Goal: Task Accomplishment & Management: Use online tool/utility

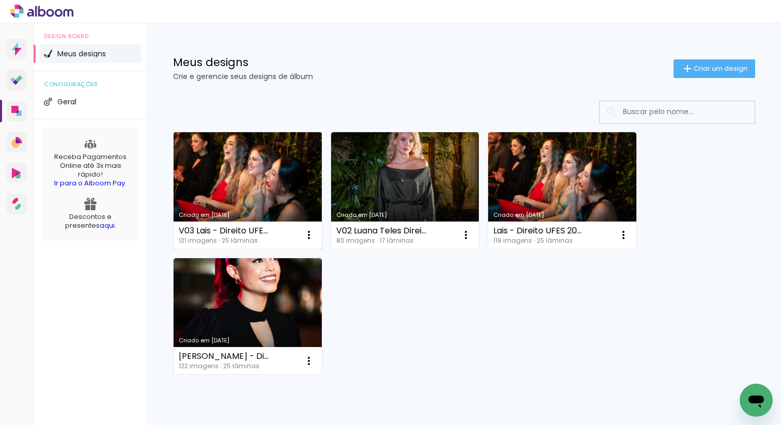
click at [280, 195] on link "Criado em [DATE]" at bounding box center [247, 190] width 148 height 117
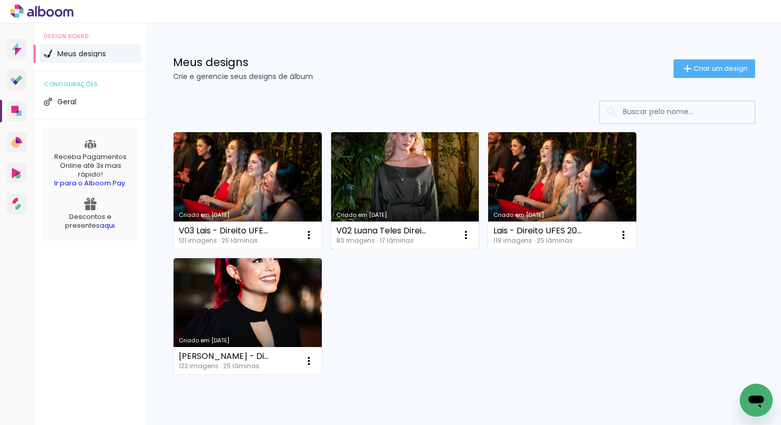
click at [438, 200] on link "Criado em [DATE]" at bounding box center [405, 190] width 148 height 117
click at [465, 234] on iron-icon at bounding box center [465, 235] width 12 height 12
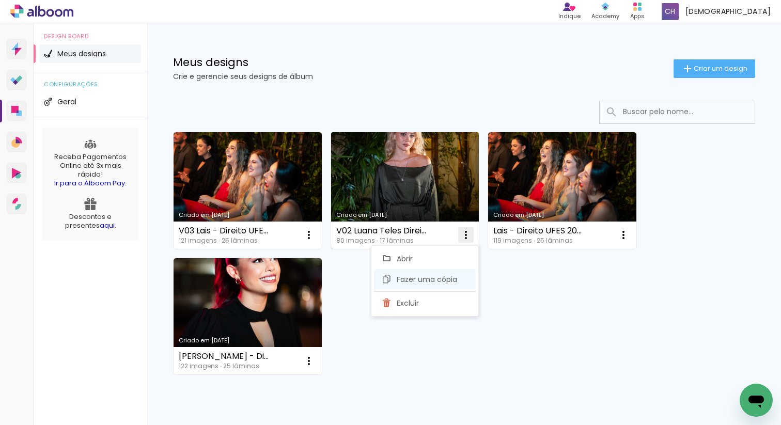
click at [453, 279] on span "Fazer uma cópia" at bounding box center [426, 279] width 60 height 7
type input "Cópia de V02 Luana Teles Direito Ufes"
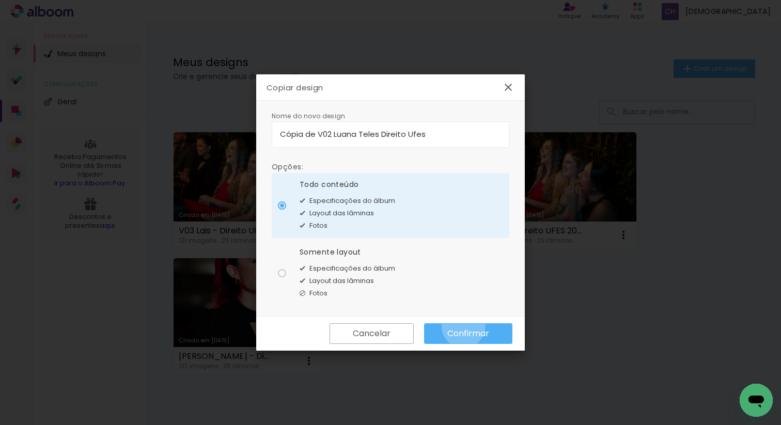
click at [463, 326] on paper-button "Confirmar" at bounding box center [468, 333] width 88 height 21
